Goal: Task Accomplishment & Management: Manage account settings

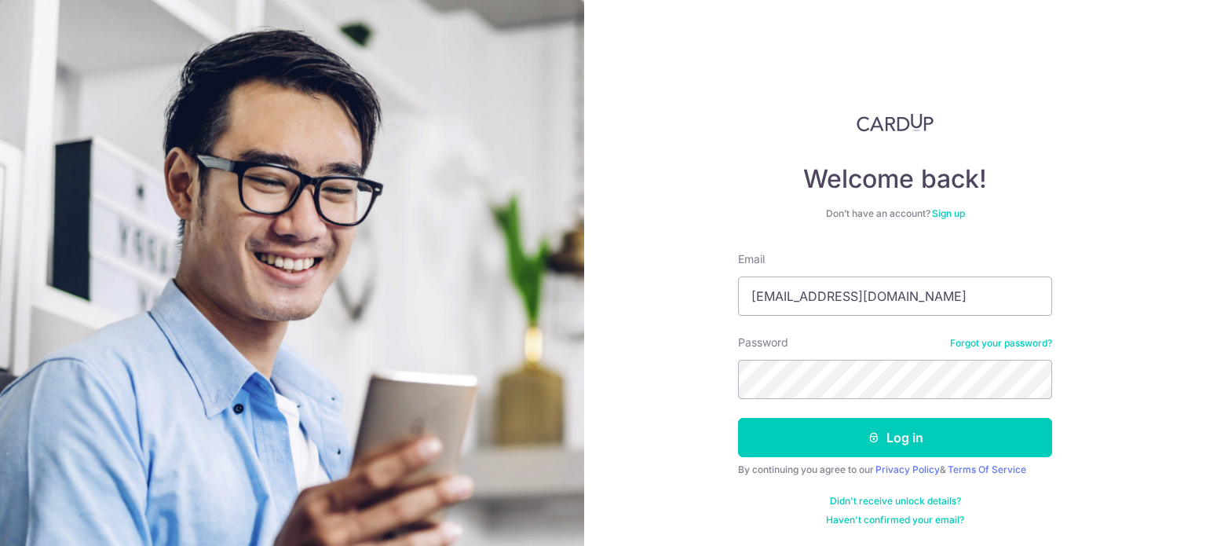
click at [851, 425] on button "Log in" at bounding box center [895, 437] width 314 height 39
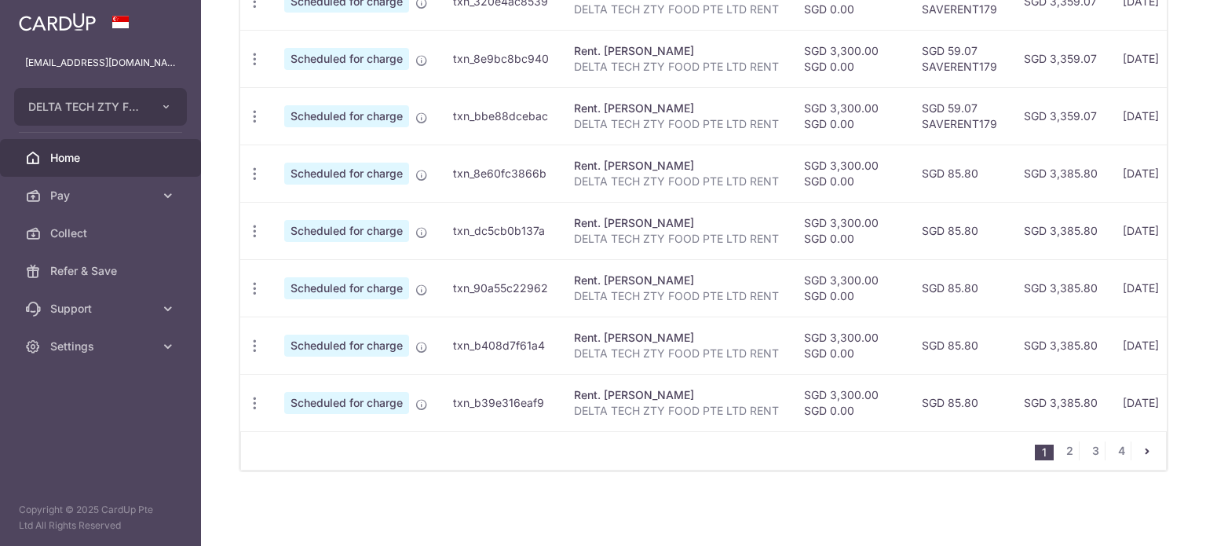
scroll to position [672, 0]
click at [1062, 449] on link "2" at bounding box center [1069, 450] width 19 height 19
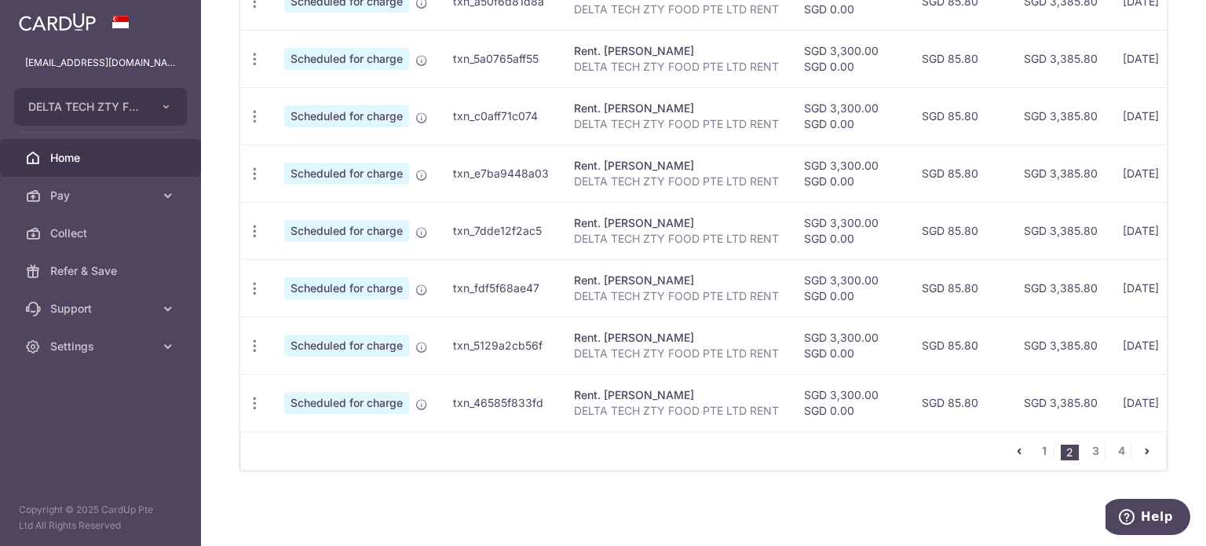
scroll to position [669, 0]
click at [1088, 445] on link "3" at bounding box center [1095, 450] width 19 height 19
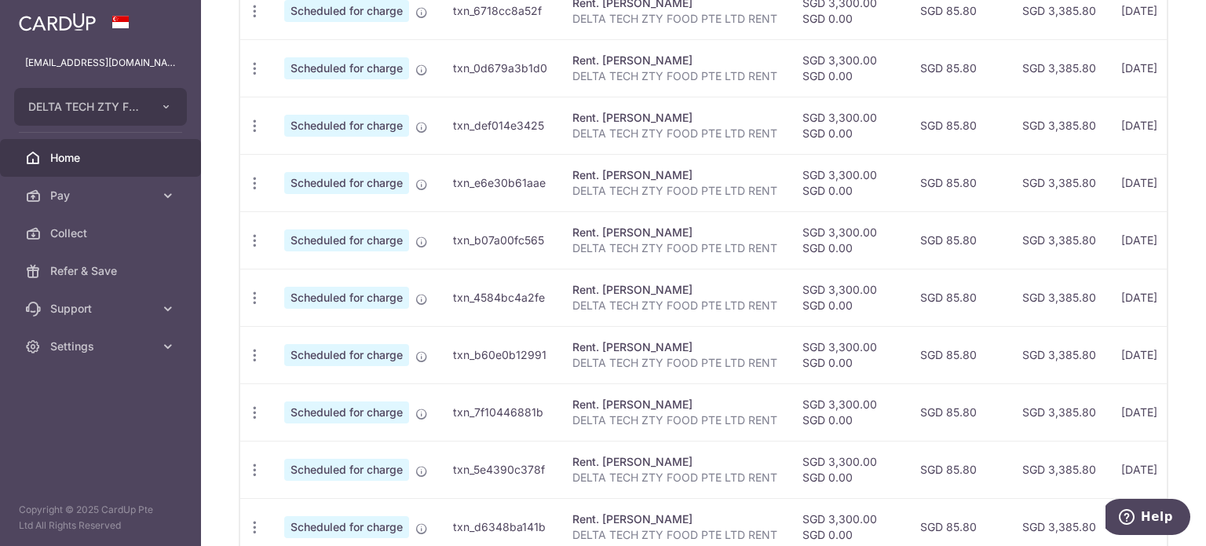
scroll to position [672, 0]
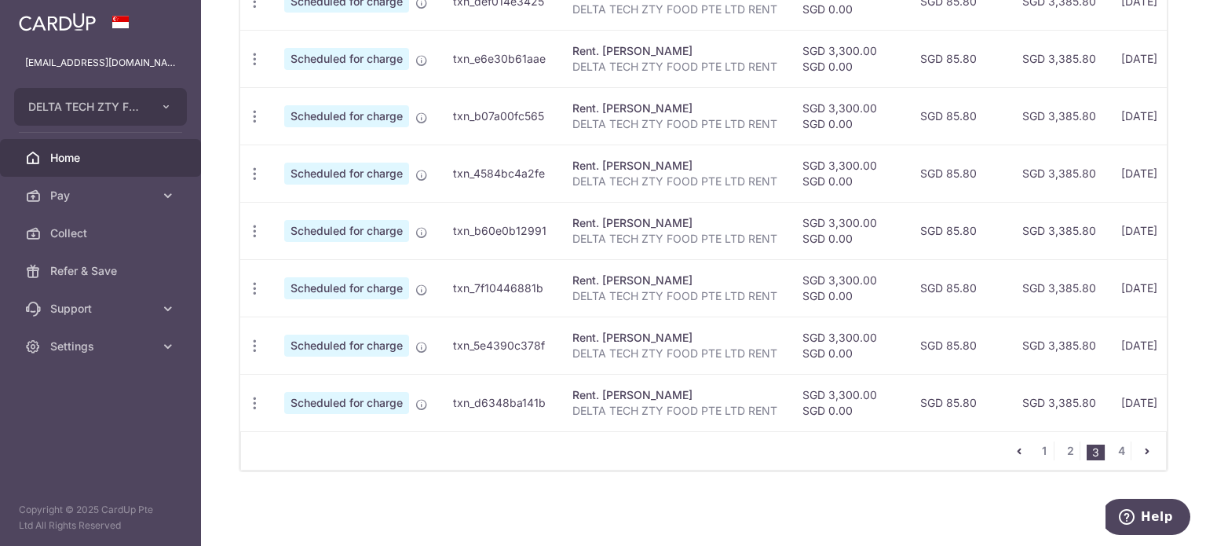
click at [1124, 445] on ul "1 2 3 4" at bounding box center [1088, 450] width 156 height 19
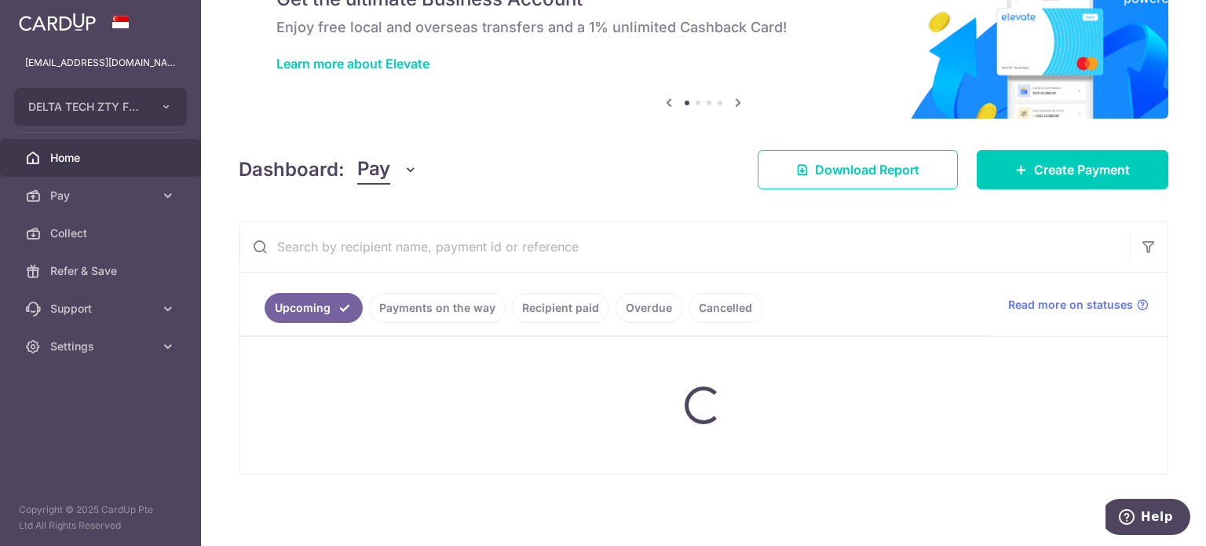
scroll to position [101, 0]
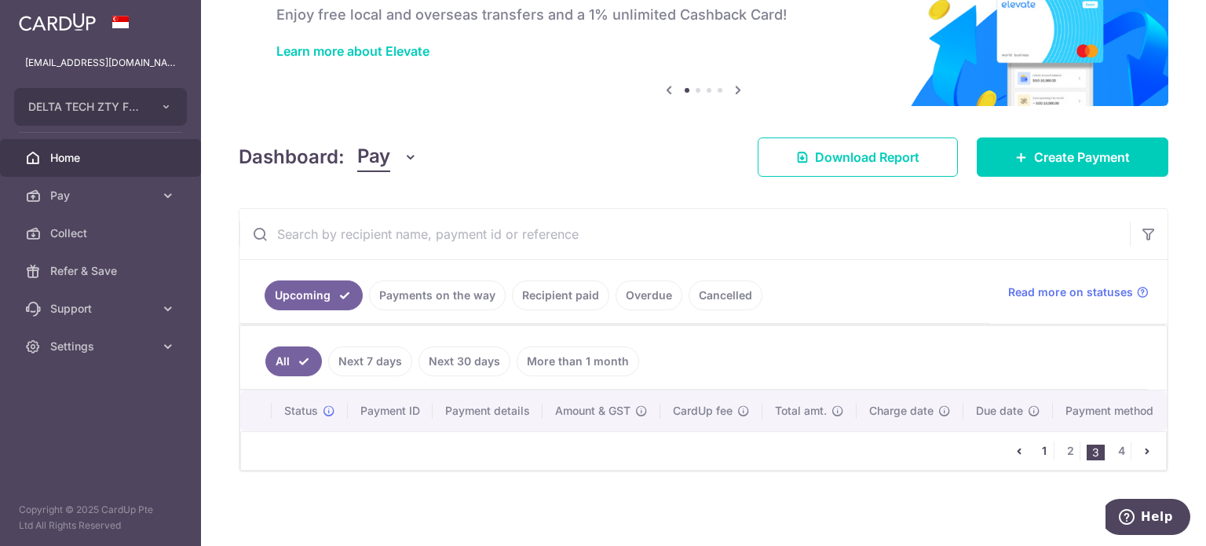
click at [1040, 453] on link "1" at bounding box center [1044, 450] width 19 height 19
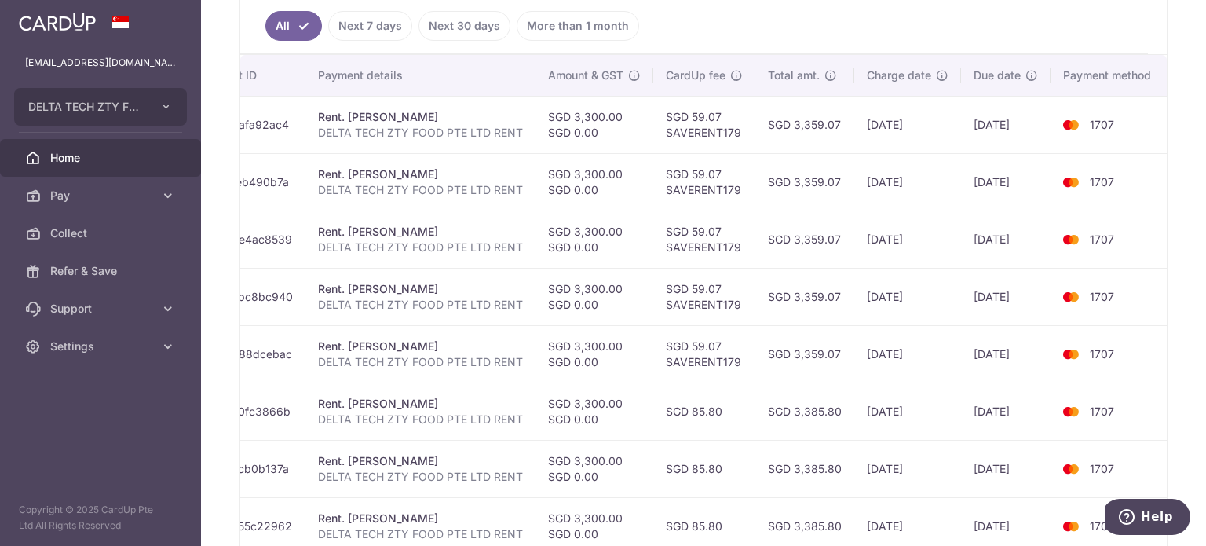
scroll to position [0, 0]
